Goal: Communication & Community: Answer question/provide support

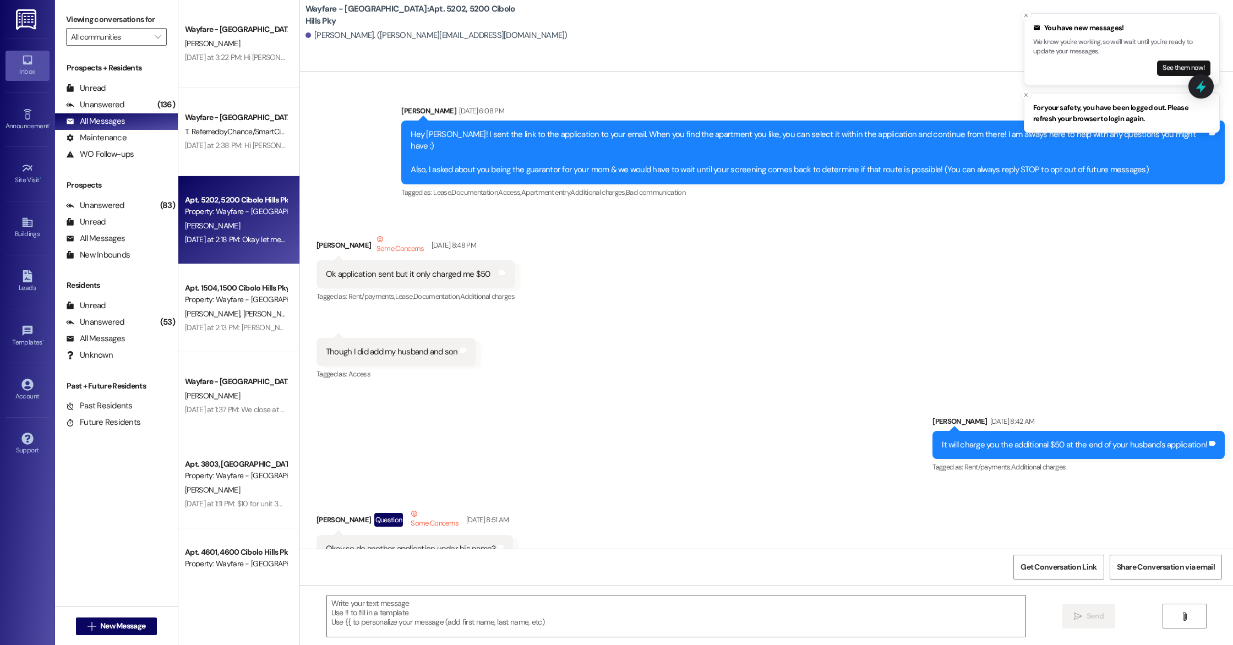
scroll to position [36430, 0]
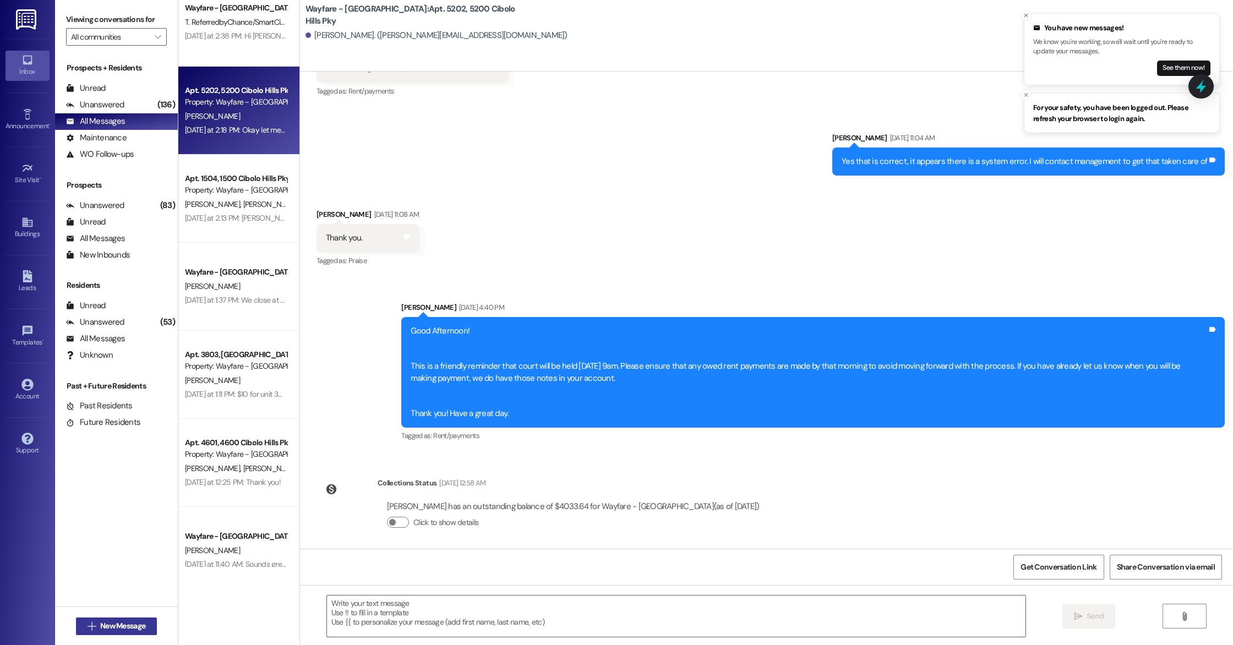
click at [104, 621] on span "New Message" at bounding box center [122, 626] width 45 height 12
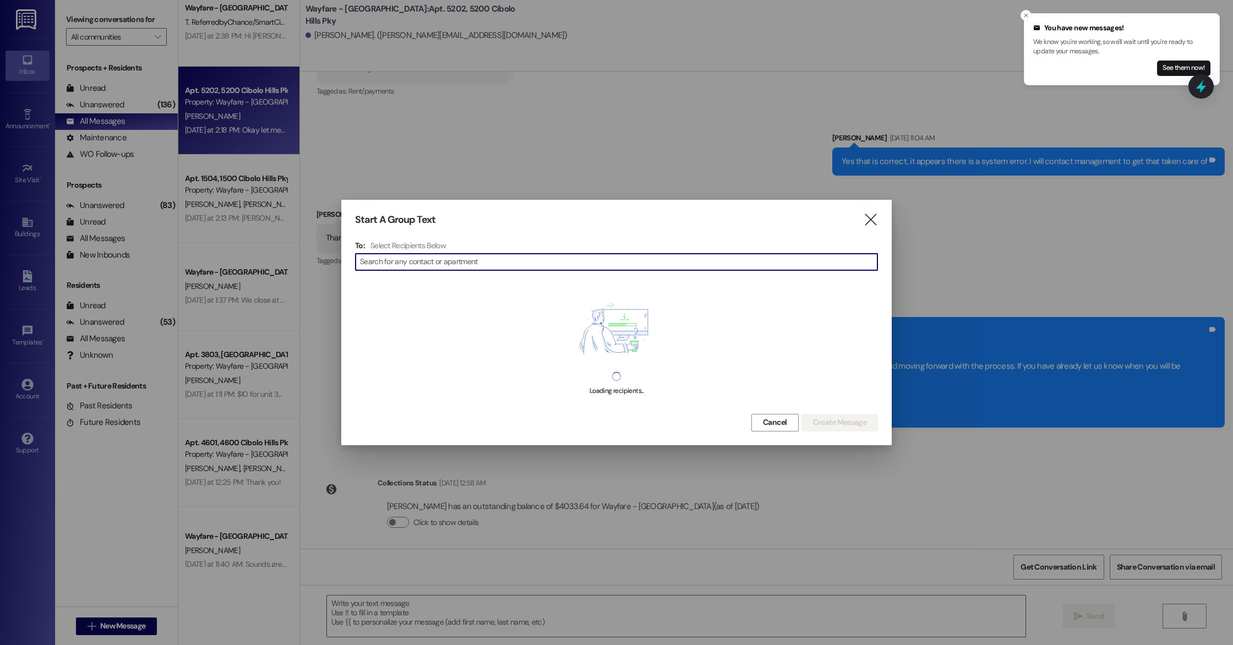
click at [463, 262] on input at bounding box center [618, 261] width 517 height 15
type input "1001"
click at [876, 224] on icon "" at bounding box center [870, 220] width 15 height 12
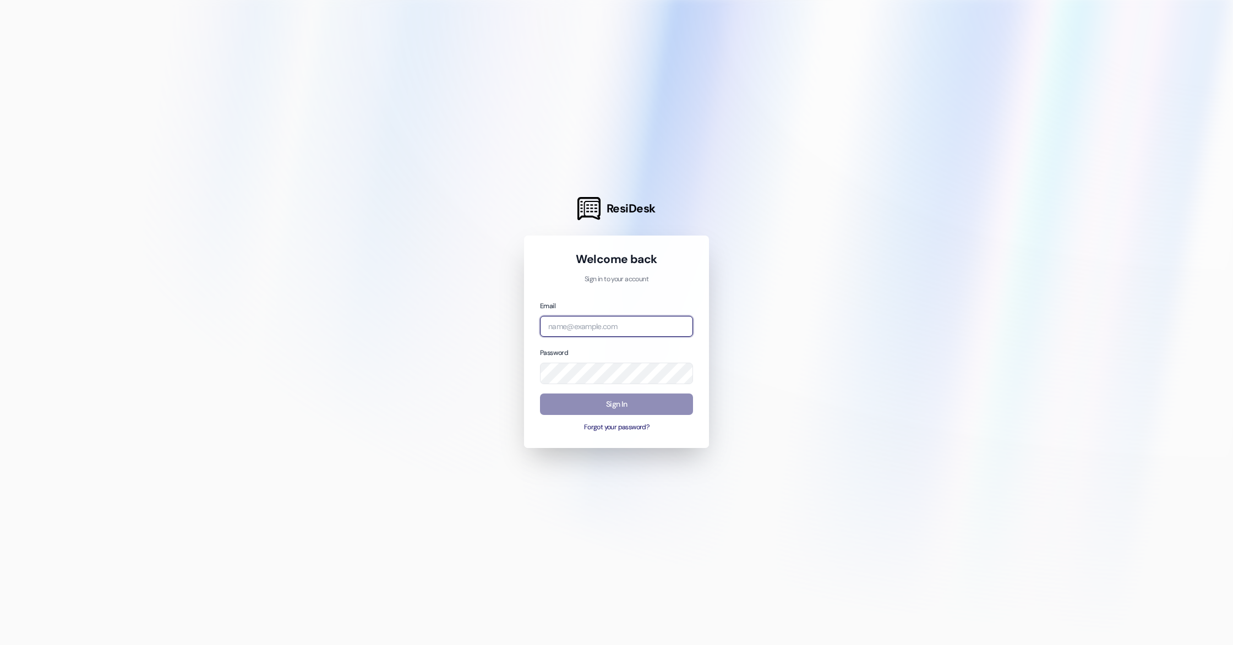
type input "arianna@wayfarecommunities.com"
click at [608, 409] on button "Sign In" at bounding box center [616, 403] width 153 height 21
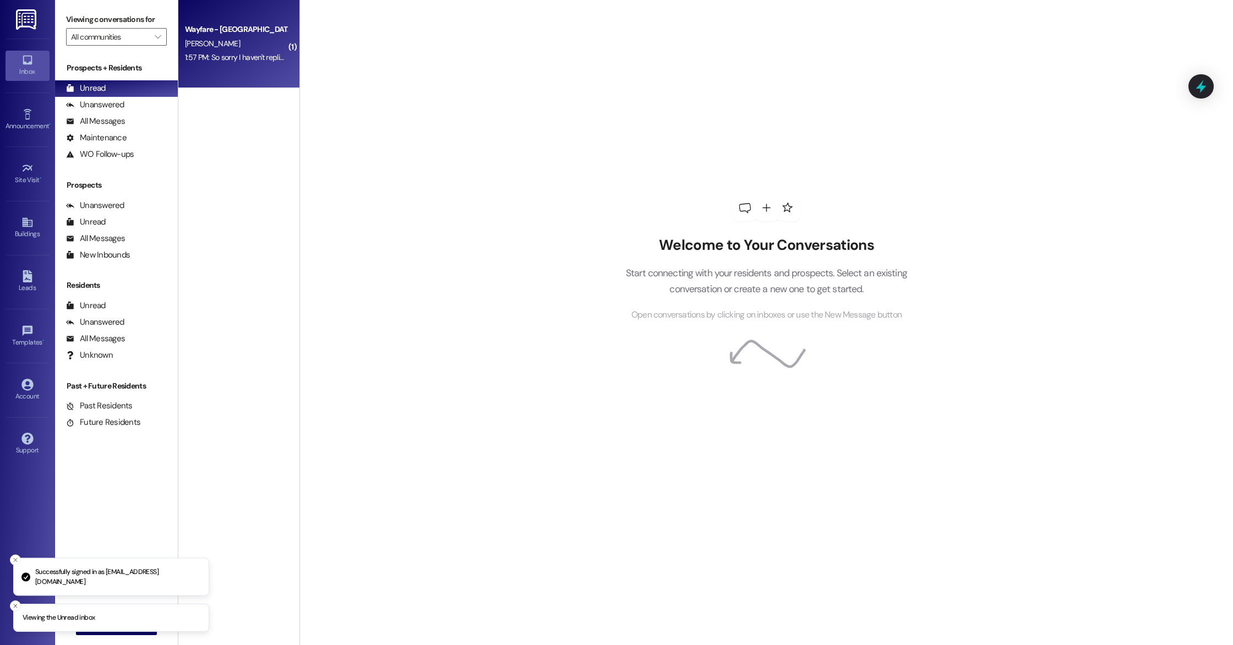
click at [240, 32] on div "Wayfare - [GEOGRAPHIC_DATA]" at bounding box center [236, 30] width 102 height 12
